Goal: Navigation & Orientation: Find specific page/section

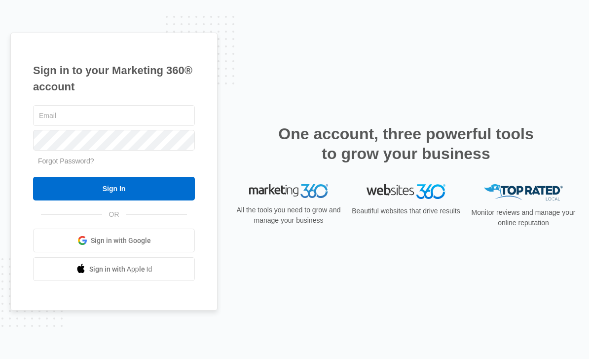
click at [158, 252] on link "Sign in with Google" at bounding box center [114, 241] width 162 height 24
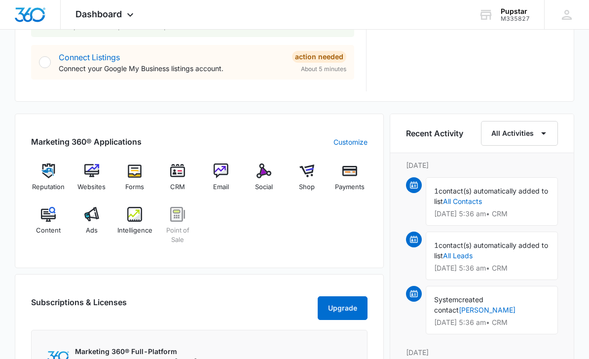
scroll to position [530, 0]
click at [482, 203] on link "All Contacts" at bounding box center [462, 201] width 39 height 8
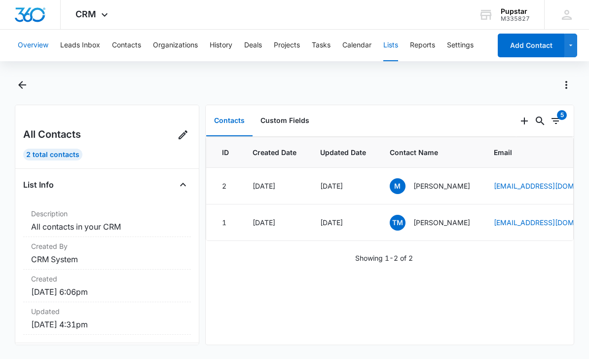
click at [36, 49] on button "Overview" at bounding box center [33, 46] width 31 height 32
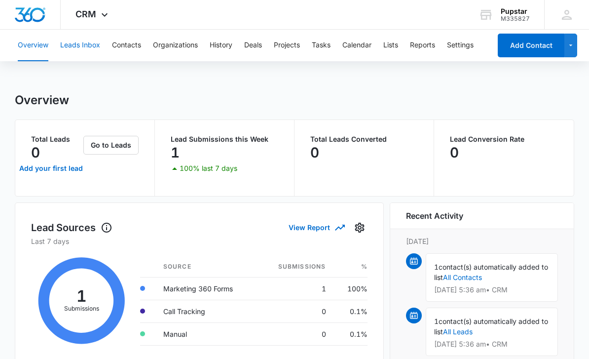
click at [84, 51] on button "Leads Inbox" at bounding box center [80, 46] width 40 height 32
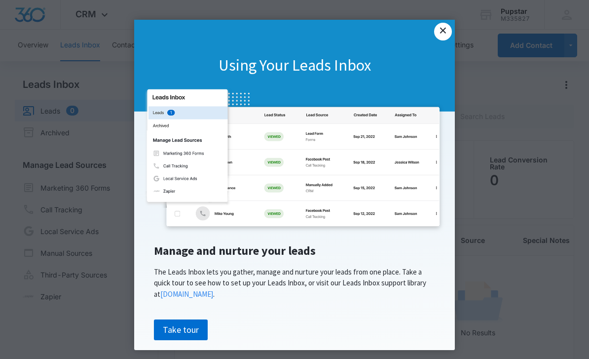
click at [441, 29] on link "×" at bounding box center [443, 32] width 18 height 18
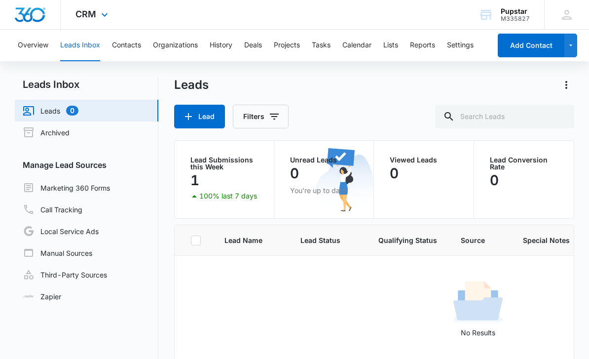
click at [40, 17] on img "Dashboard" at bounding box center [30, 14] width 32 height 15
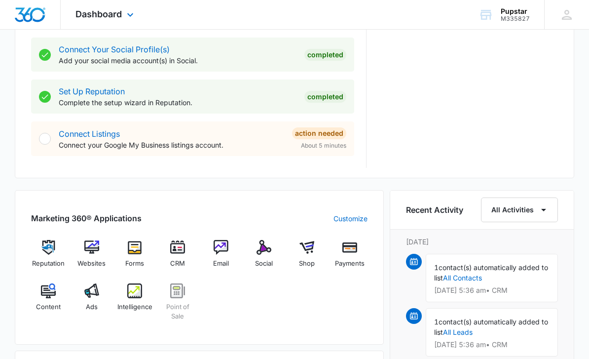
scroll to position [513, 0]
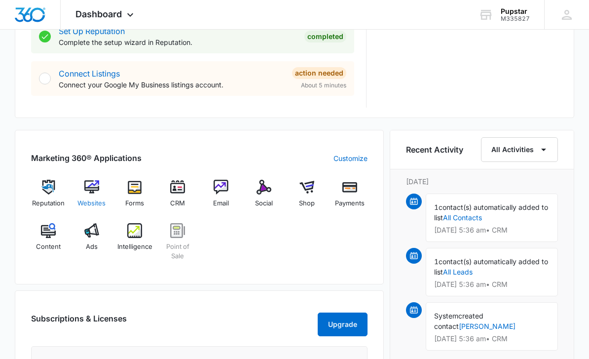
click at [97, 188] on img at bounding box center [91, 187] width 15 height 15
